Goal: Information Seeking & Learning: Learn about a topic

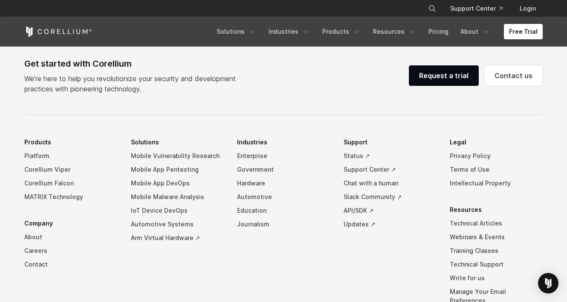
scroll to position [2015, 0]
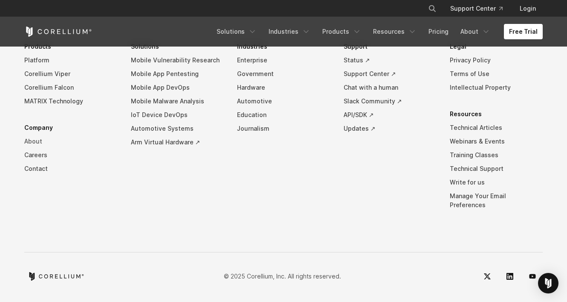
click at [32, 146] on link "About" at bounding box center [70, 141] width 93 height 14
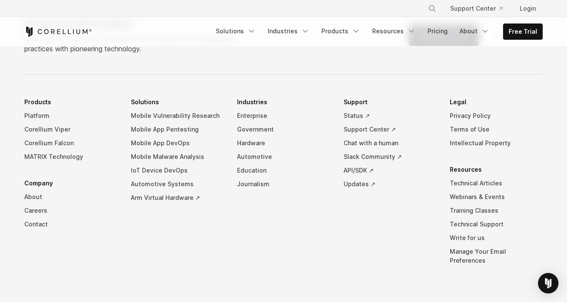
scroll to position [1489, 0]
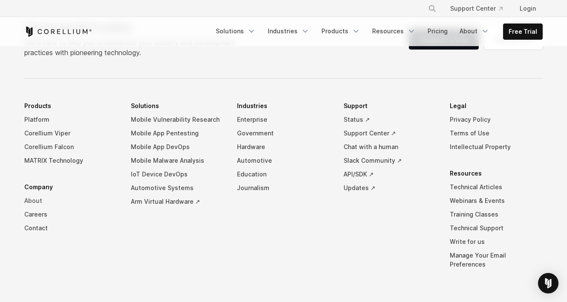
click at [39, 194] on link "About" at bounding box center [70, 201] width 93 height 14
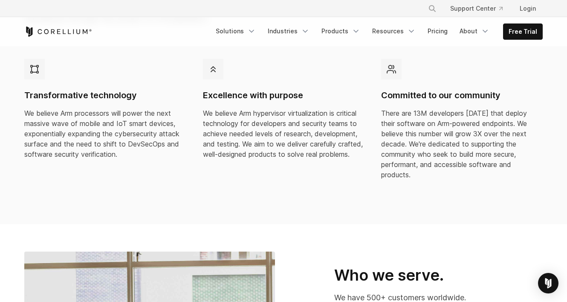
scroll to position [263, 0]
